Goal: Task Accomplishment & Management: Manage account settings

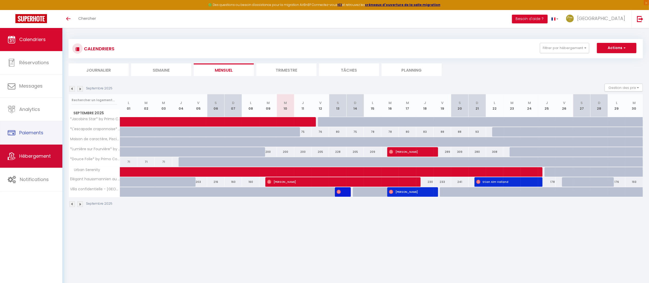
click at [31, 152] on link "Hébergement" at bounding box center [31, 155] width 62 height 23
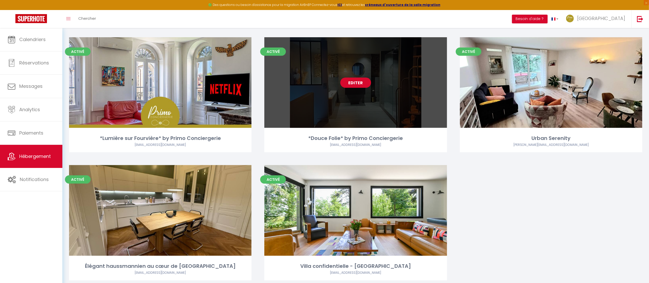
scroll to position [158, 0]
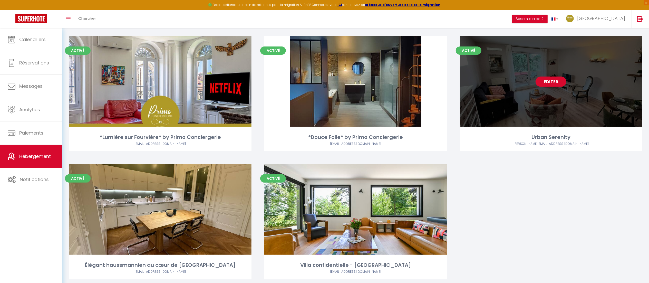
click at [547, 81] on link "Editer" at bounding box center [551, 81] width 31 height 10
select select "3"
select select "2"
select select "1"
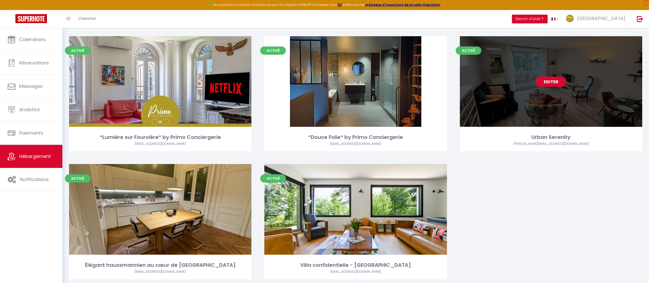
select select "28"
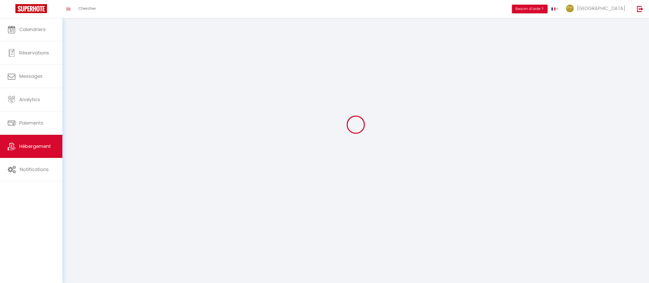
select select
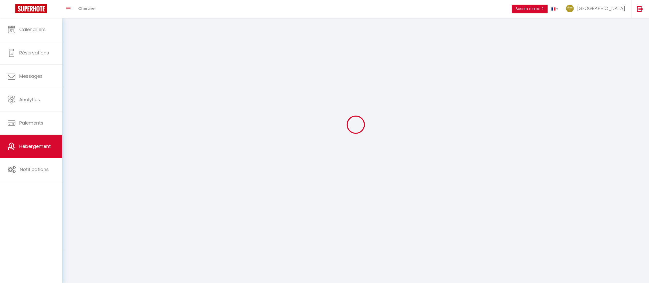
checkbox input "false"
select select
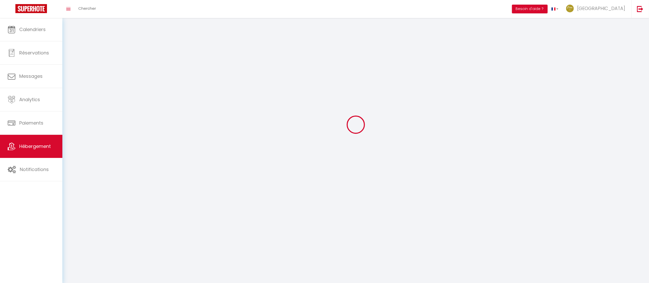
select select
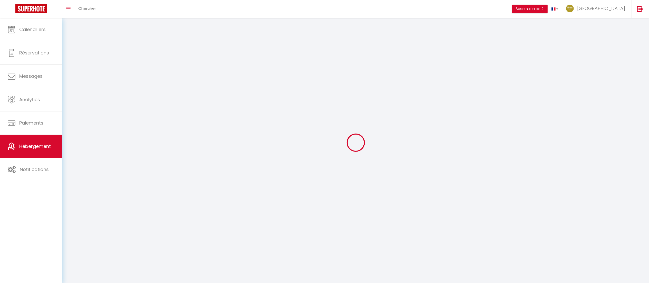
select select
checkbox input "false"
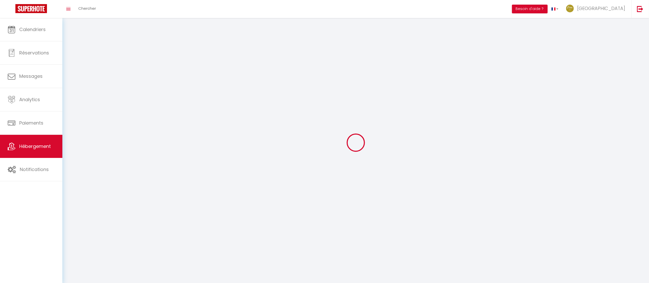
select select
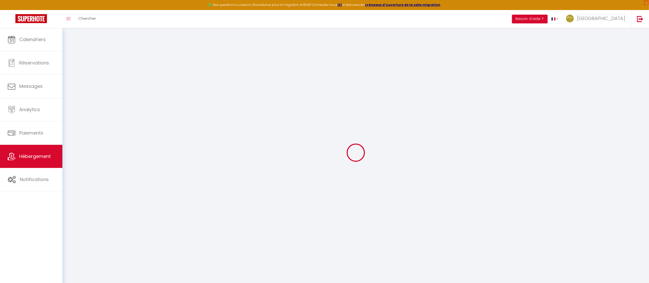
select select
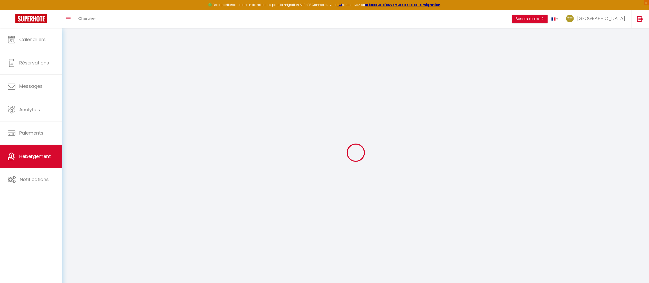
select select
checkbox input "false"
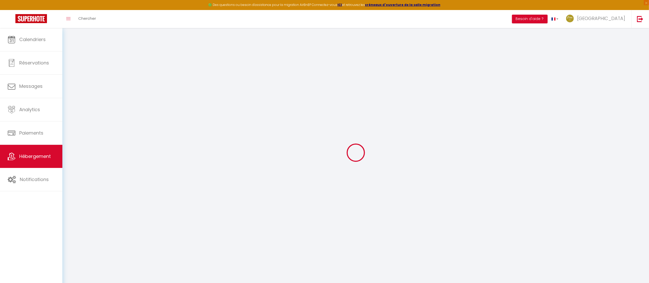
select select
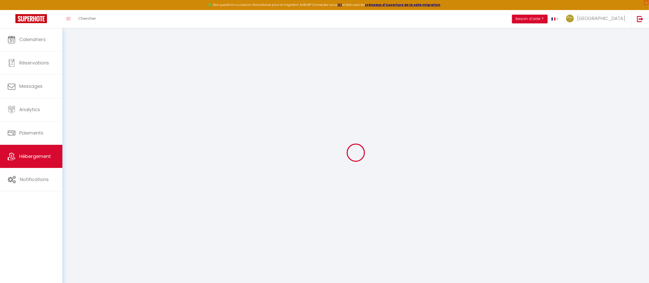
select select
checkbox input "false"
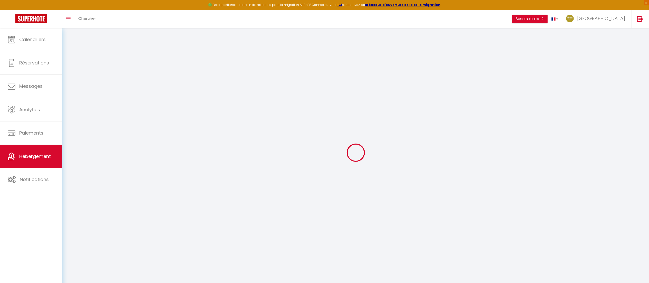
checkbox input "false"
select select
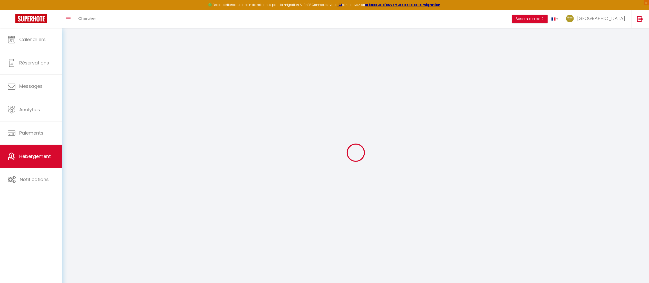
select select
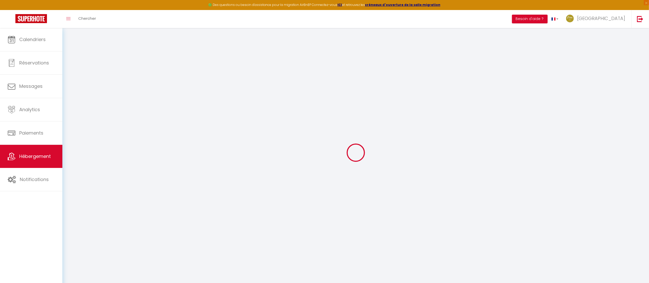
checkbox input "false"
select select
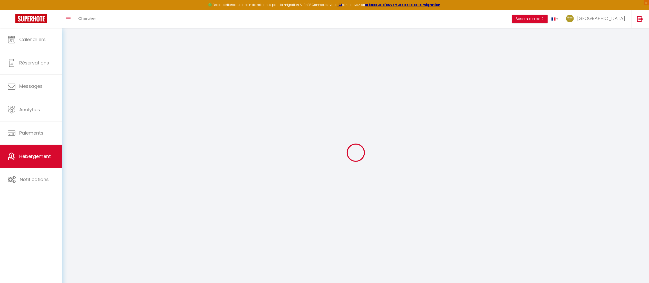
select select
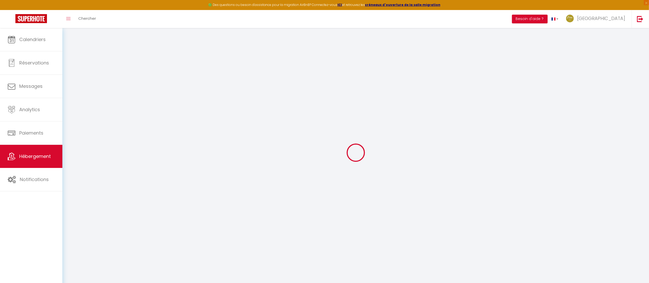
select select
checkbox input "false"
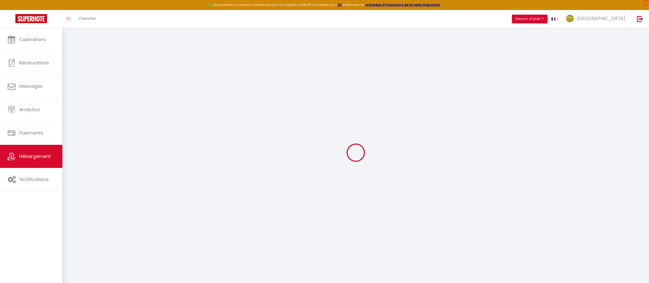
checkbox input "false"
select select
type input "Urban Serenity"
type input "[PERSON_NAME]"
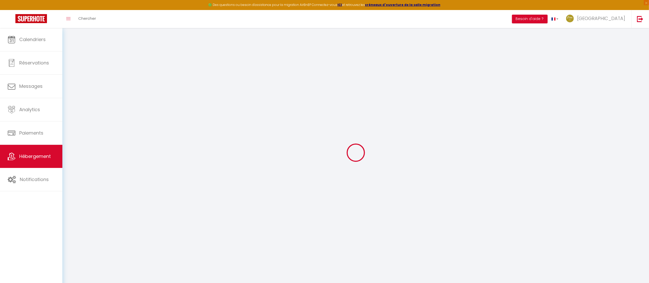
type input "[PERSON_NAME]"
type input "[STREET_ADDRESS]"
type input "69100"
type input "[GEOGRAPHIC_DATA]"
select select "2"
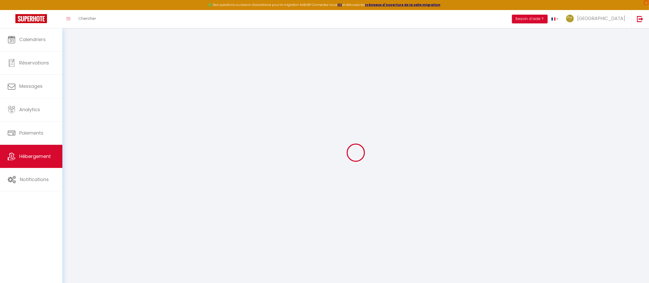
type input "85"
type input "80"
type input "5"
type input "4.51"
select select
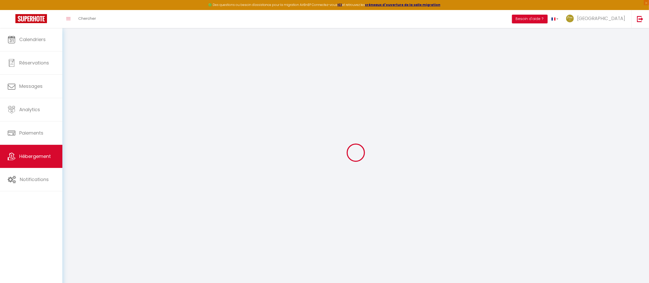
select select
type input "[STREET_ADDRESS]"
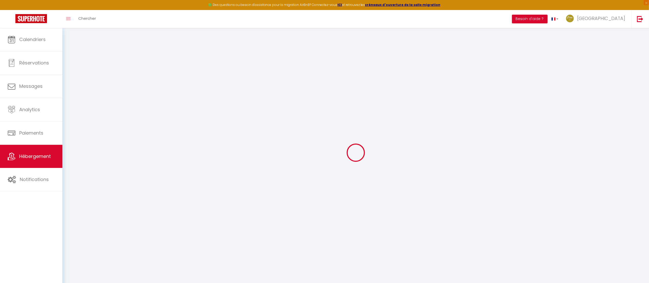
type input "69100"
type input "[GEOGRAPHIC_DATA]"
type input "[PERSON_NAME][EMAIL_ADDRESS][DOMAIN_NAME]"
select select
checkbox input "true"
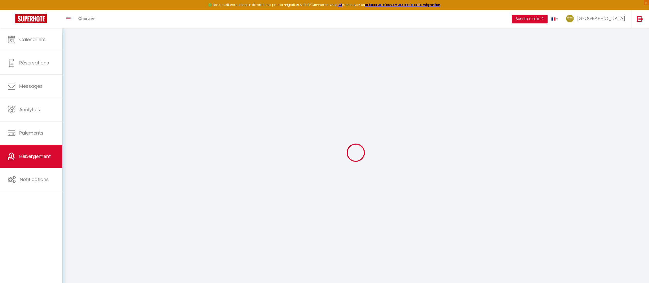
checkbox input "false"
radio input "true"
type input "80"
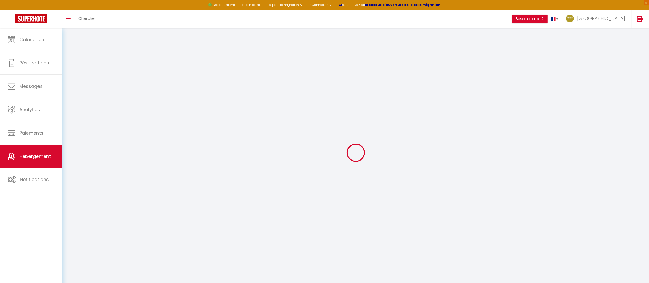
type input "0"
select select
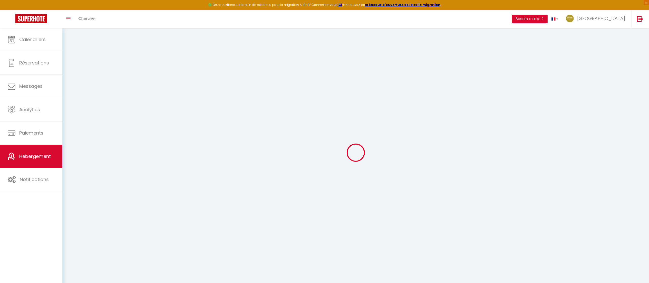
select select
checkbox input "true"
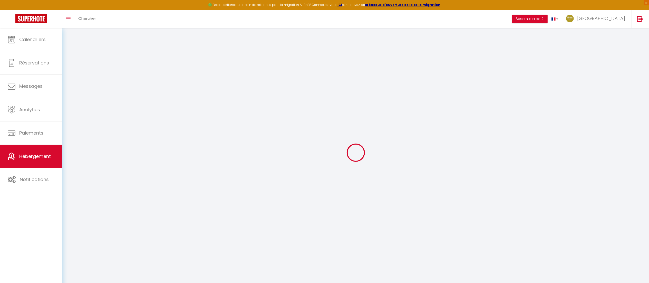
checkbox input "false"
select select
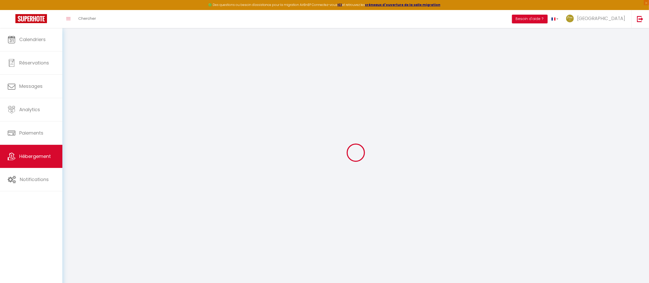
select select
checkbox input "true"
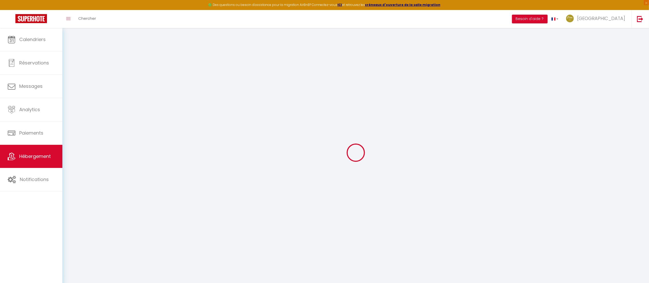
checkbox input "false"
select select
checkbox input "true"
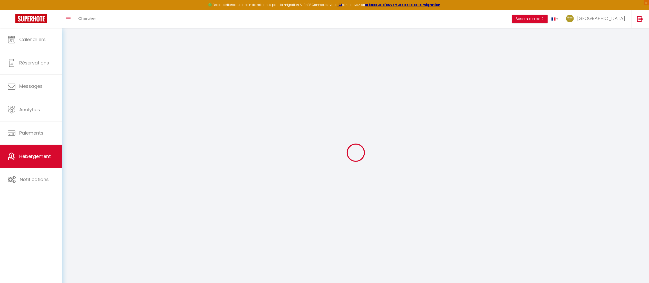
checkbox input "false"
select select "16:00"
select select
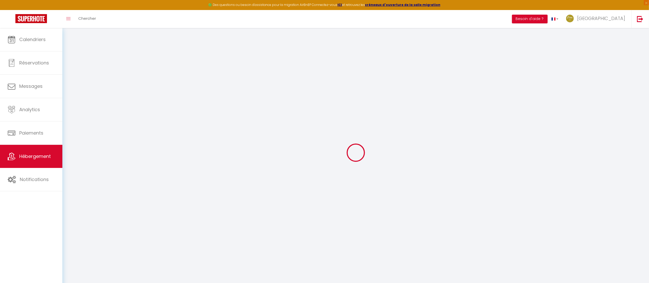
select select "11:00"
select select "30"
select select "120"
select select "41877"
select select "37858"
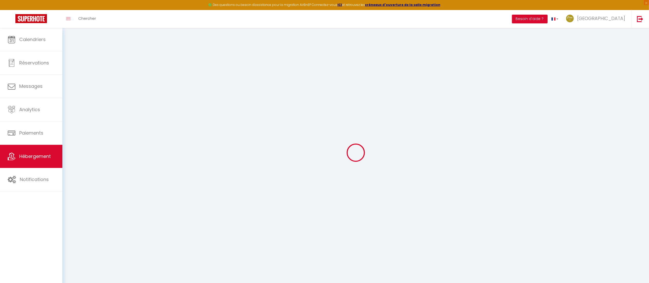
select select
checkbox input "true"
checkbox input "false"
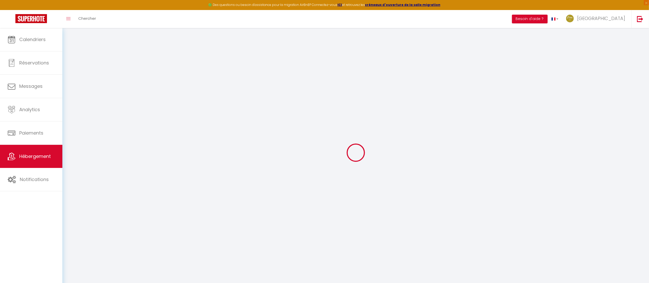
checkbox input "false"
select select
checkbox input "true"
checkbox input "false"
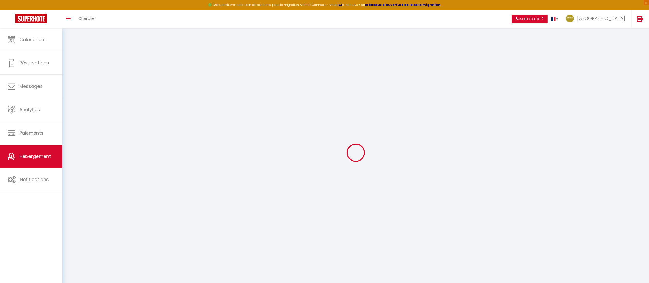
checkbox input "false"
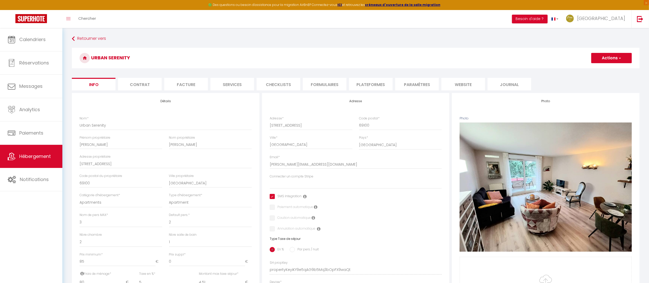
select select
checkbox input "true"
checkbox input "false"
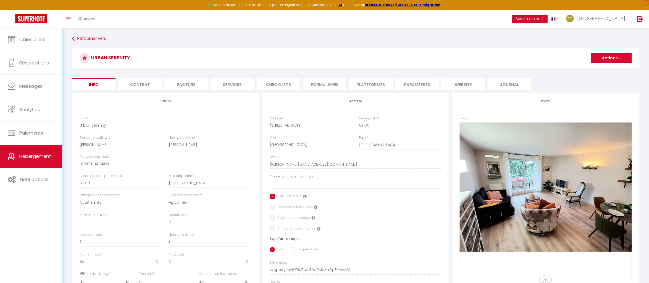
checkbox input "false"
